Goal: Task Accomplishment & Management: Use online tool/utility

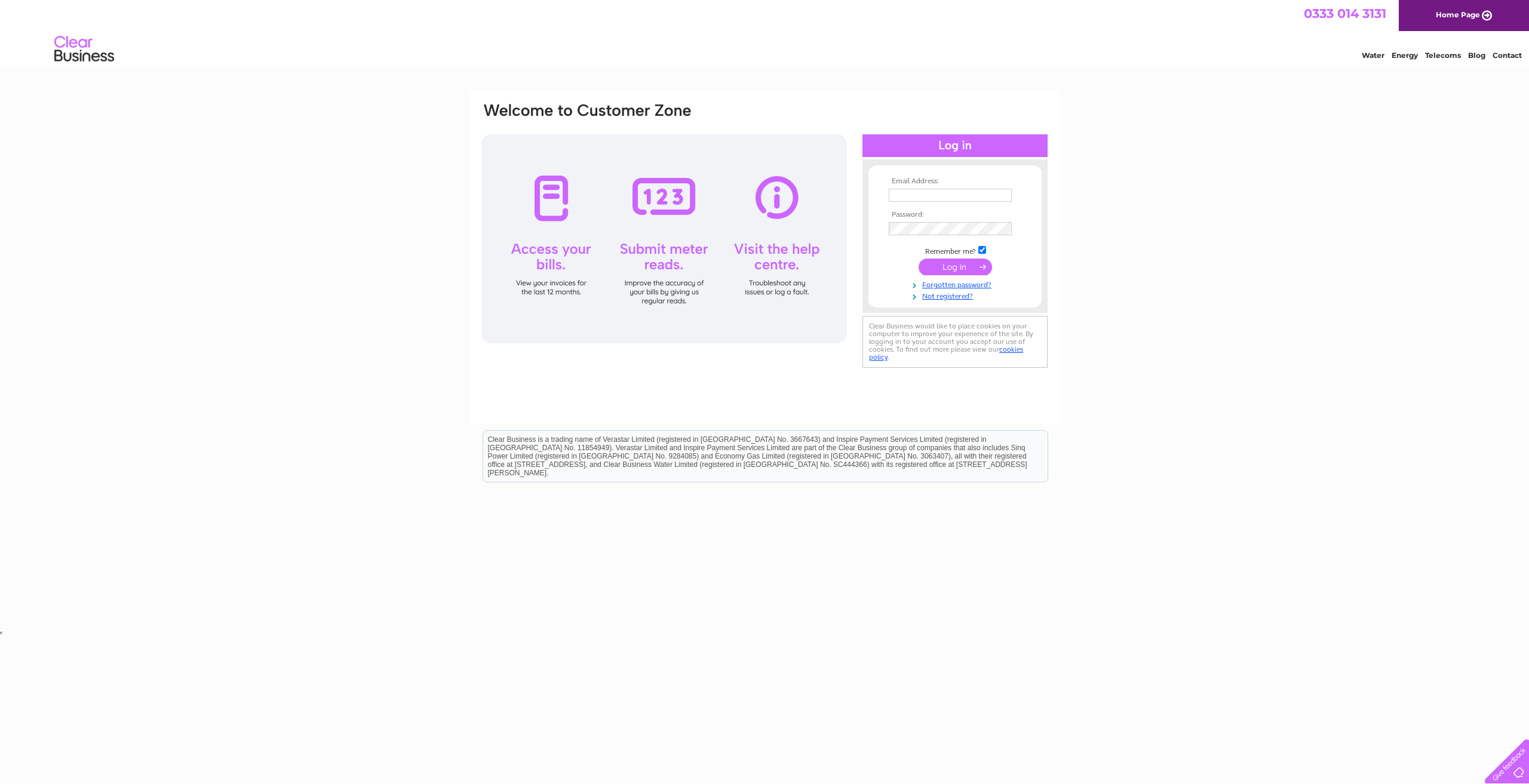
type input "[PERSON_NAME][EMAIL_ADDRESS][DOMAIN_NAME]"
click at [924, 272] on input "submit" at bounding box center [955, 268] width 73 height 17
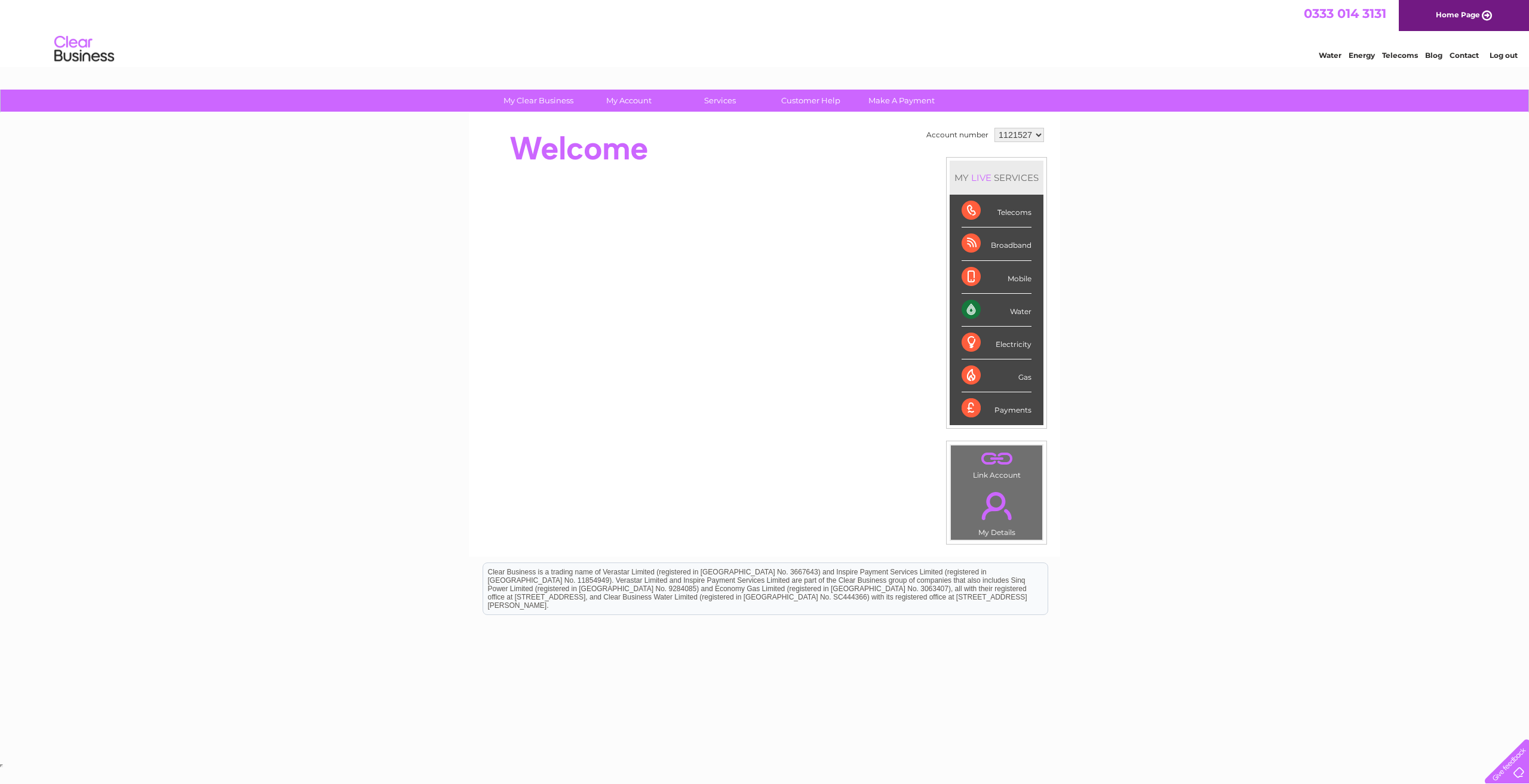
click at [1032, 135] on select "1121527 1129819" at bounding box center [1019, 135] width 50 height 14
select select "1129819"
click at [994, 128] on select "1121527 1129819" at bounding box center [1019, 135] width 50 height 14
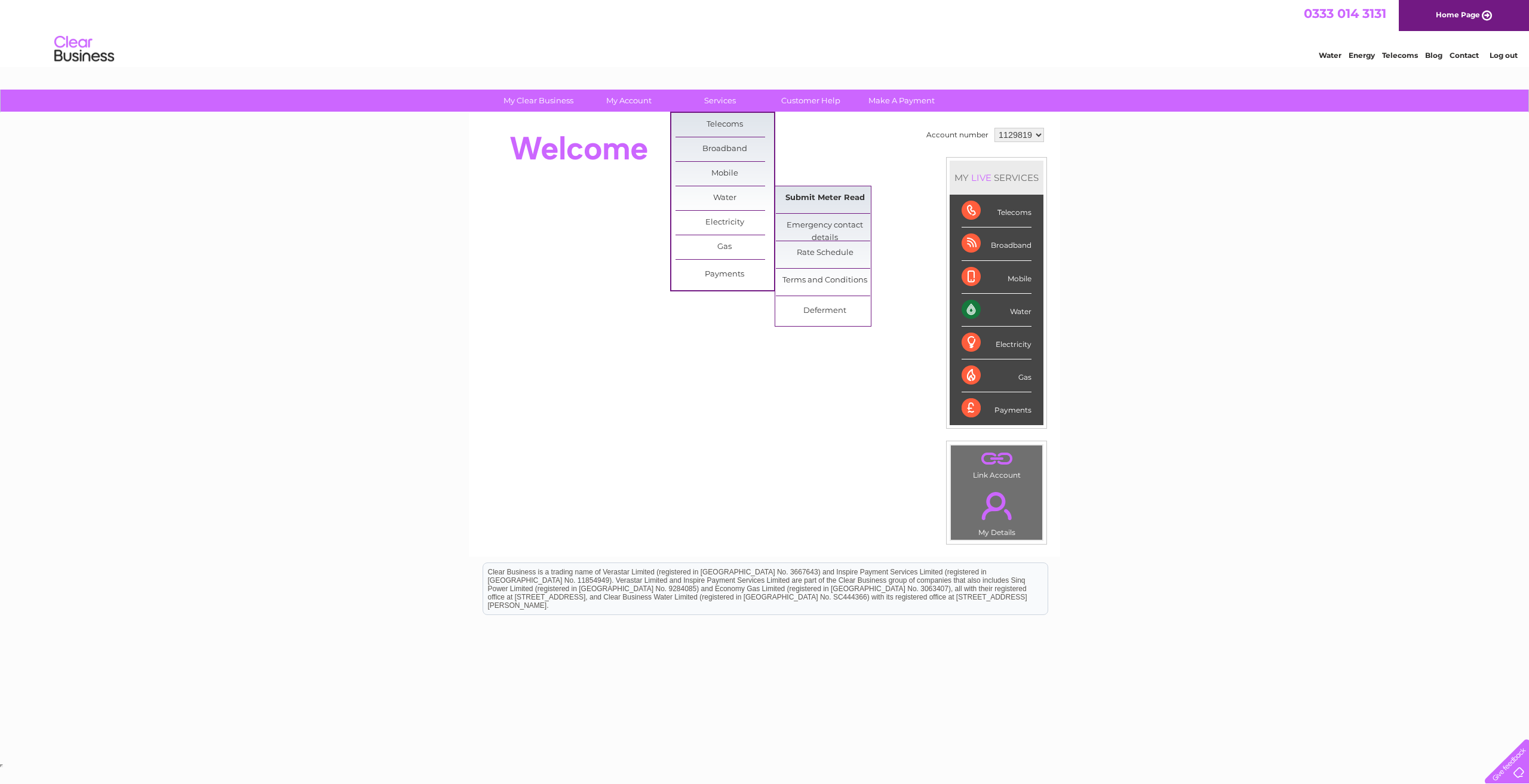
click at [796, 200] on link "Submit Meter Read" at bounding box center [825, 198] width 99 height 24
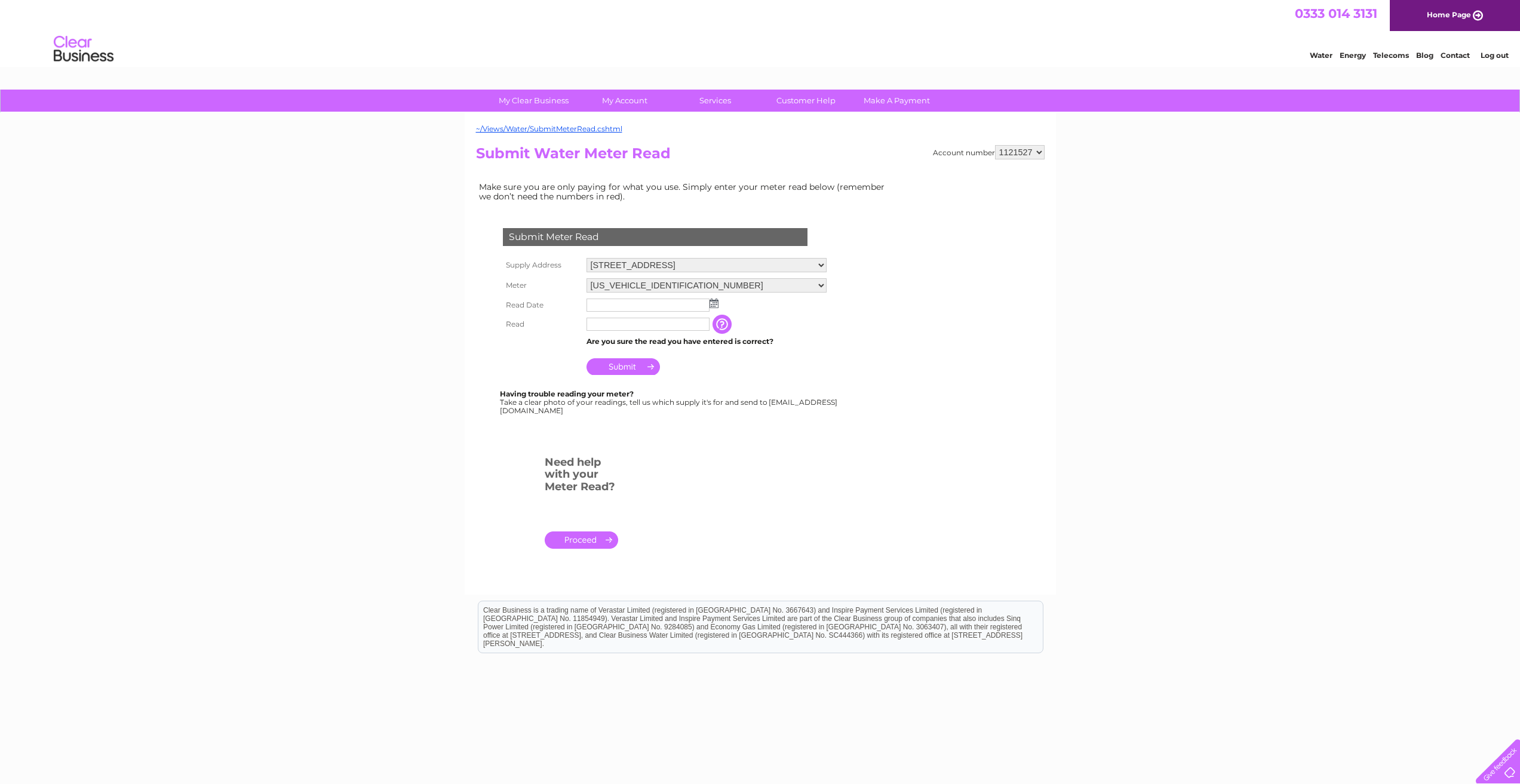
click at [1035, 152] on select "1121527 1129819" at bounding box center [1020, 152] width 50 height 14
select select "1129819"
click at [996, 145] on select "1121527 1129819" at bounding box center [1020, 152] width 50 height 14
click at [712, 303] on img at bounding box center [714, 303] width 9 height 10
click at [639, 358] on link "2" at bounding box center [636, 356] width 17 height 12
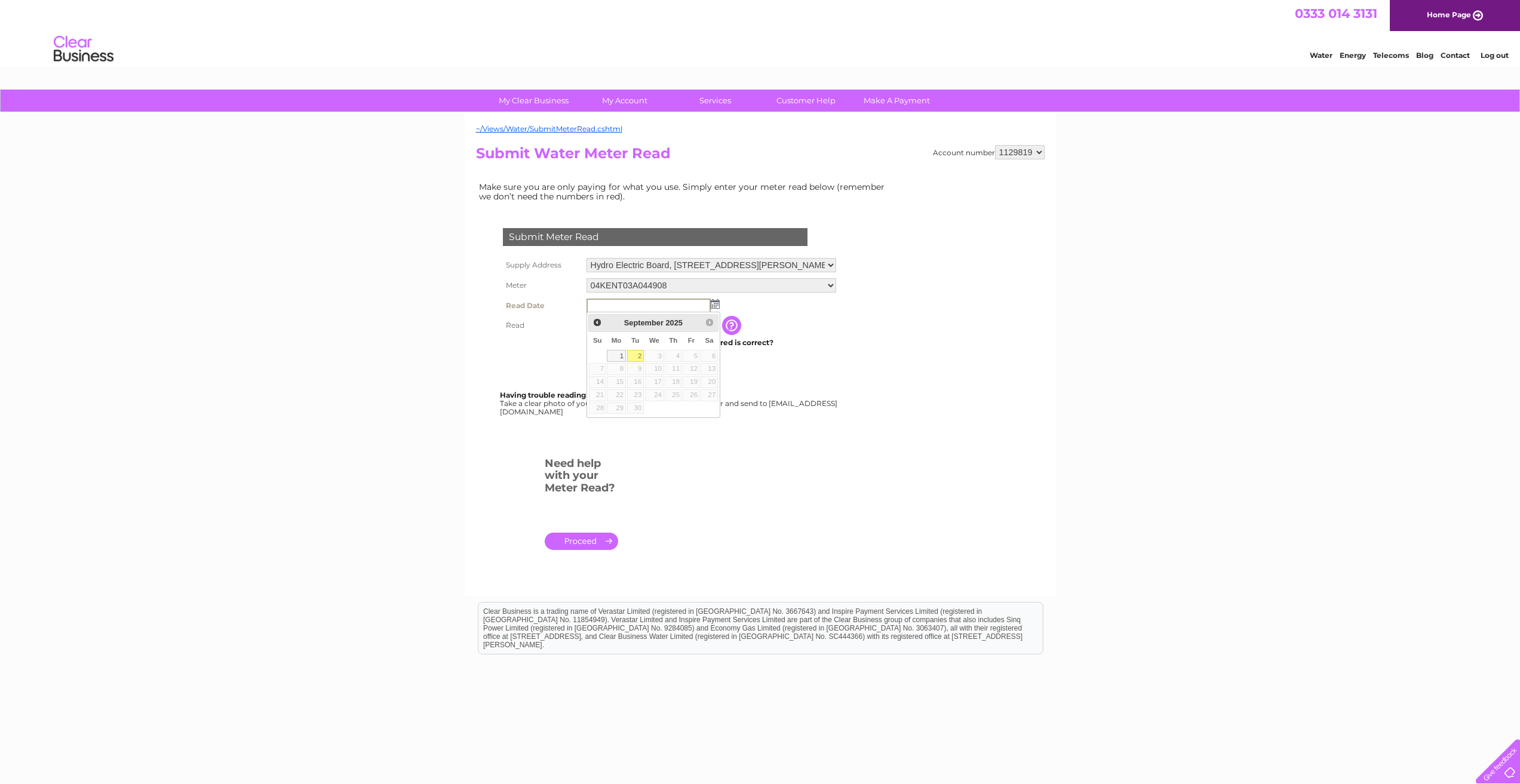
type input "2025/09/02"
click at [599, 326] on input "text" at bounding box center [649, 325] width 124 height 14
type input "51333"
click at [624, 373] on input "Submit" at bounding box center [623, 366] width 73 height 17
